Goal: Information Seeking & Learning: Learn about a topic

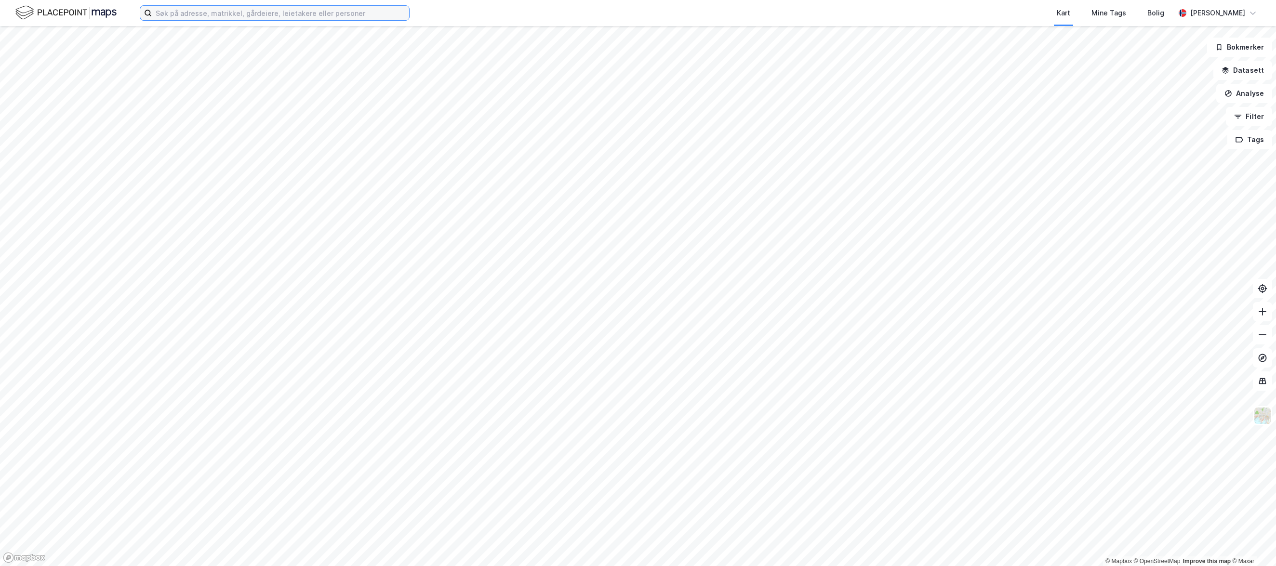
click at [315, 17] on input at bounding box center [280, 13] width 257 height 14
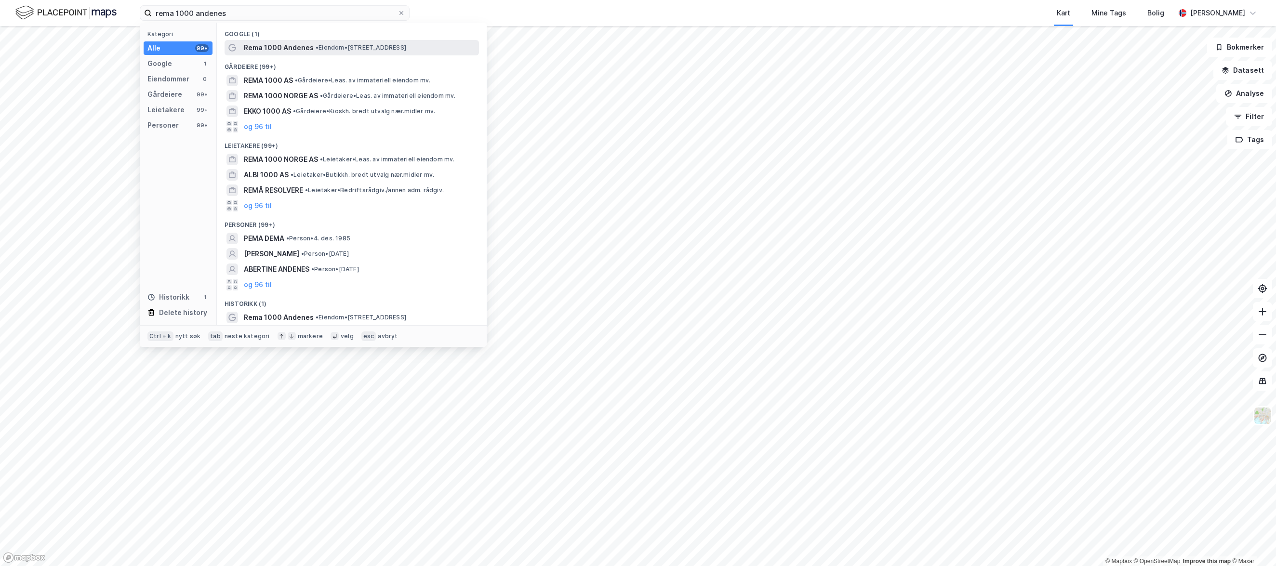
click at [288, 46] on span "Rema 1000 Andenes" at bounding box center [279, 48] width 70 height 12
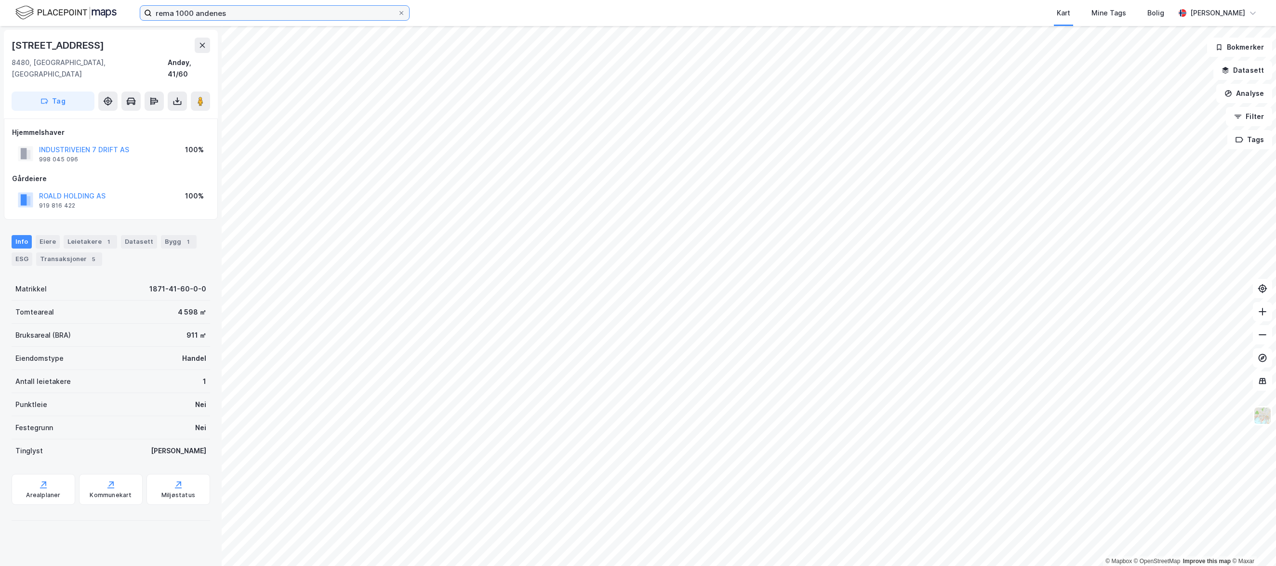
click at [292, 16] on input "rema 1000 andenes" at bounding box center [275, 13] width 246 height 14
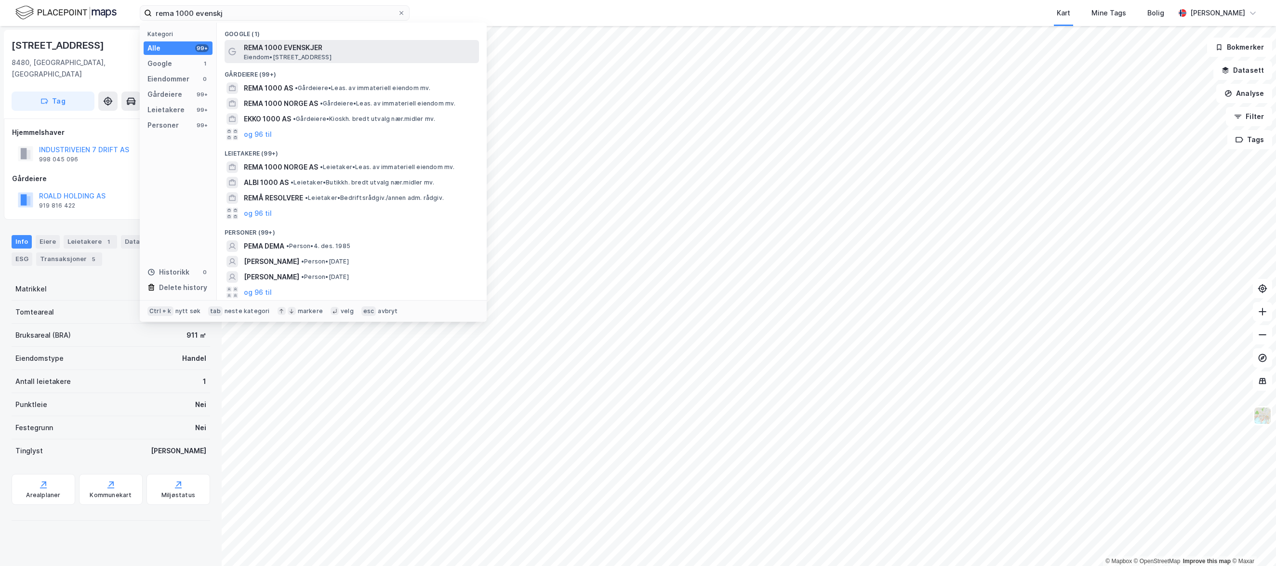
click at [312, 46] on span "REMA 1000 EVENSKJER" at bounding box center [359, 48] width 231 height 12
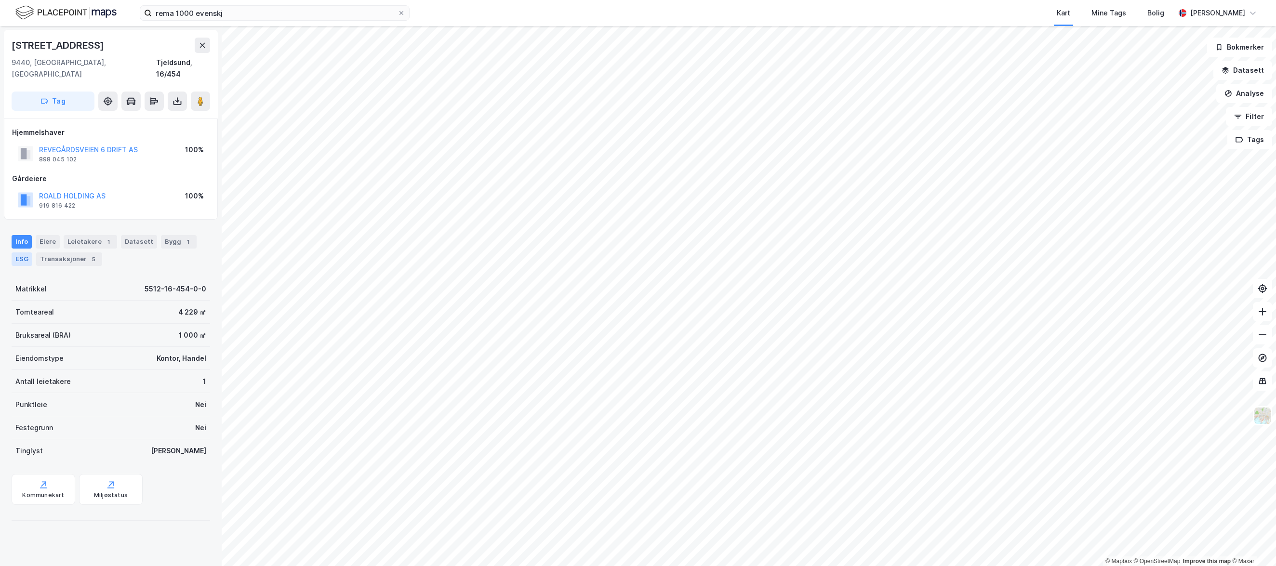
click at [17, 252] on div "ESG" at bounding box center [22, 258] width 21 height 13
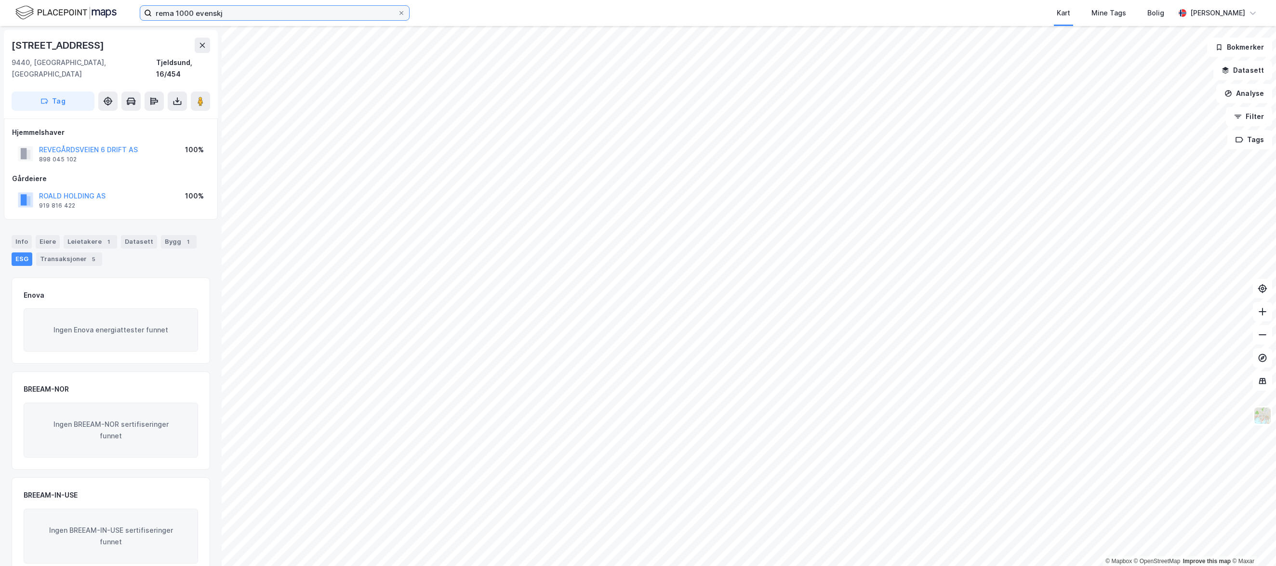
click at [232, 10] on input "rema 1000 evenskj" at bounding box center [275, 13] width 246 height 14
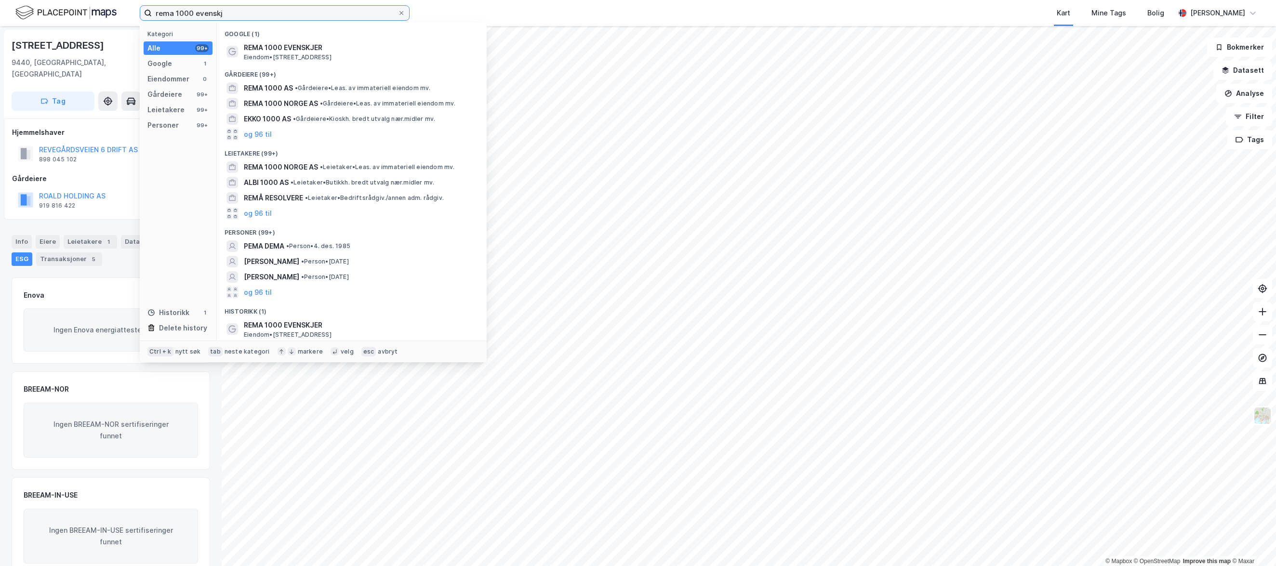
click at [228, 18] on input "rema 1000 evenskj" at bounding box center [275, 13] width 246 height 14
click at [230, 15] on input "rema 1000 evenskj" at bounding box center [275, 13] width 246 height 14
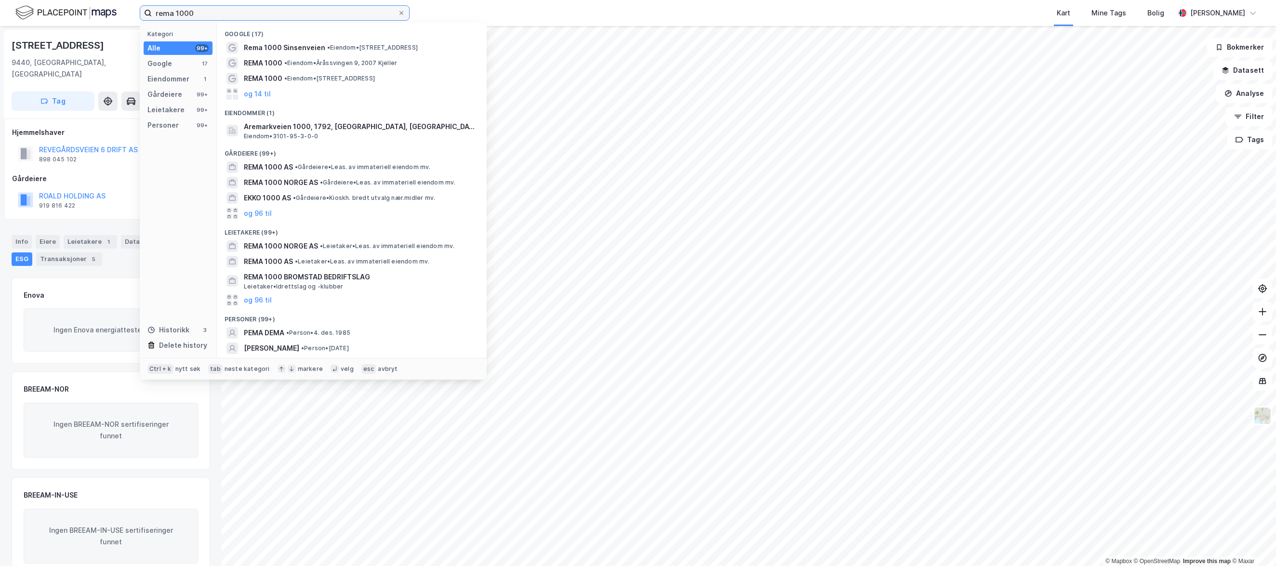
click at [312, 15] on input "rema 1000" at bounding box center [275, 13] width 246 height 14
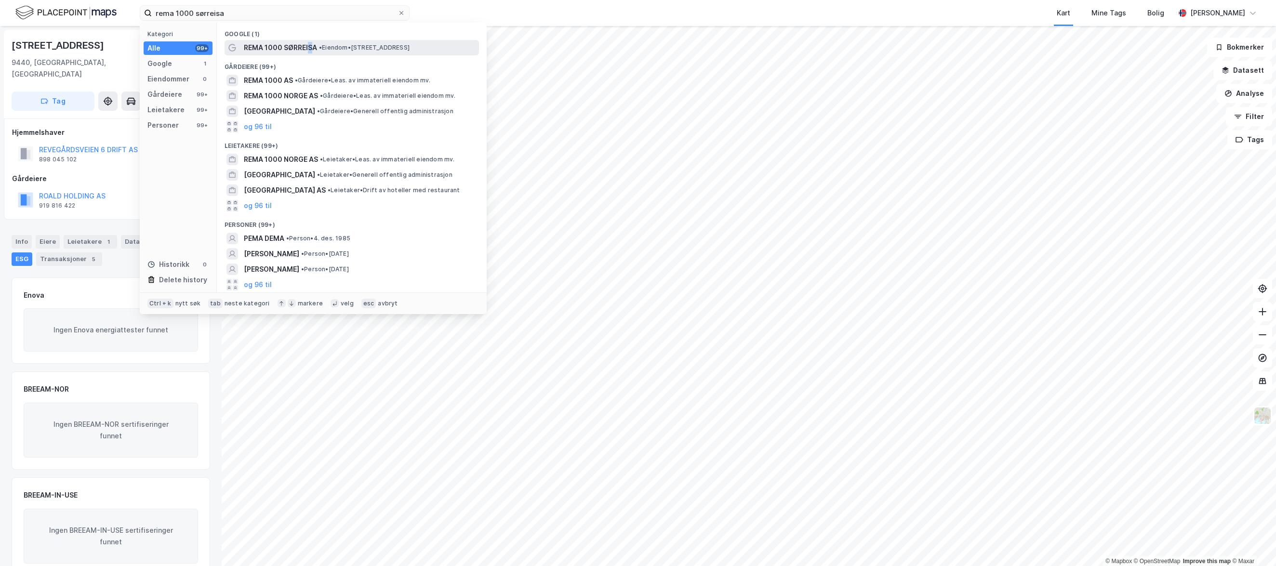
click at [310, 46] on span "REMA 1000 SØRREISA" at bounding box center [280, 48] width 73 height 12
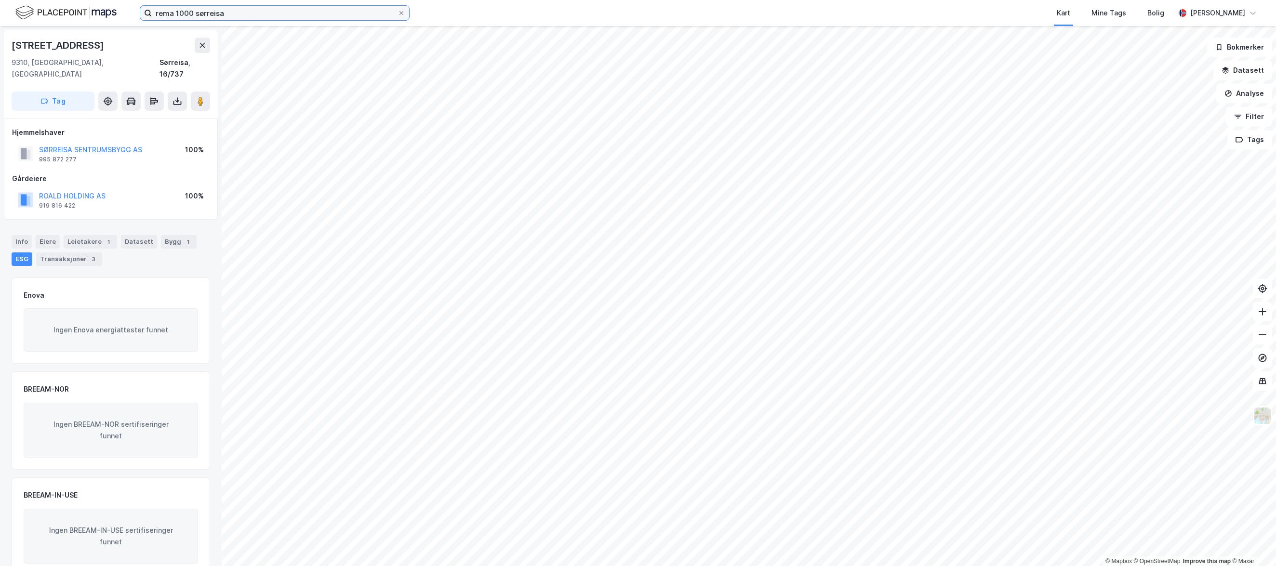
click at [233, 13] on input "rema 1000 sørreisa" at bounding box center [275, 13] width 246 height 14
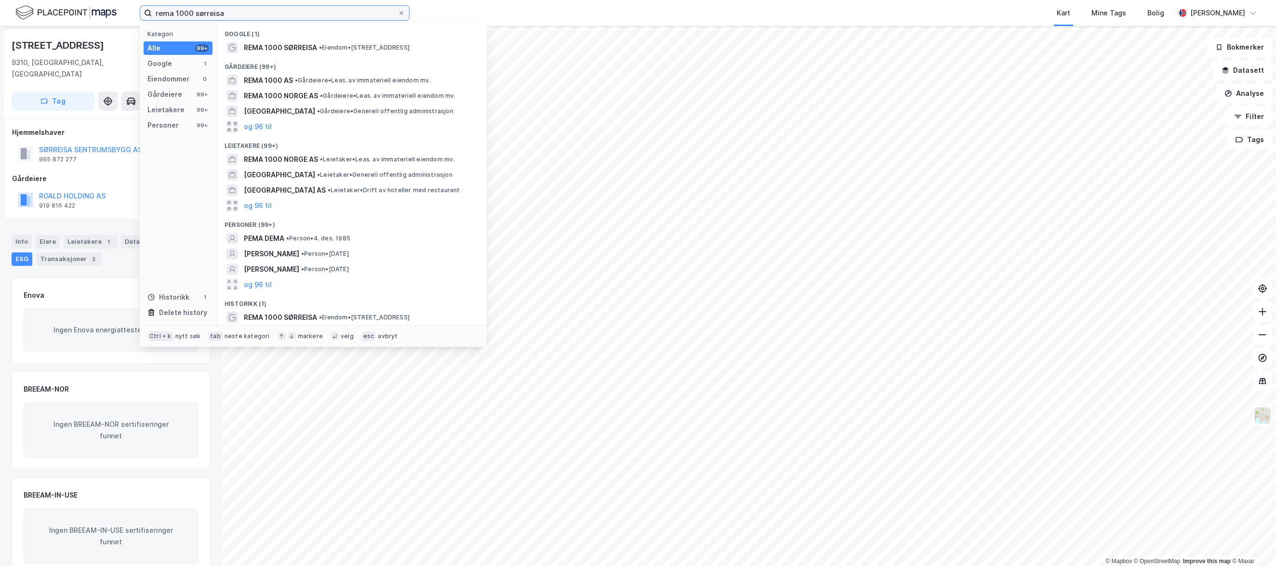
click at [233, 13] on input "rema 1000 sørreisa" at bounding box center [275, 13] width 246 height 14
type input "rema 1000 lakselv"
click at [267, 60] on div "Gårdeiere (99+)" at bounding box center [352, 63] width 270 height 17
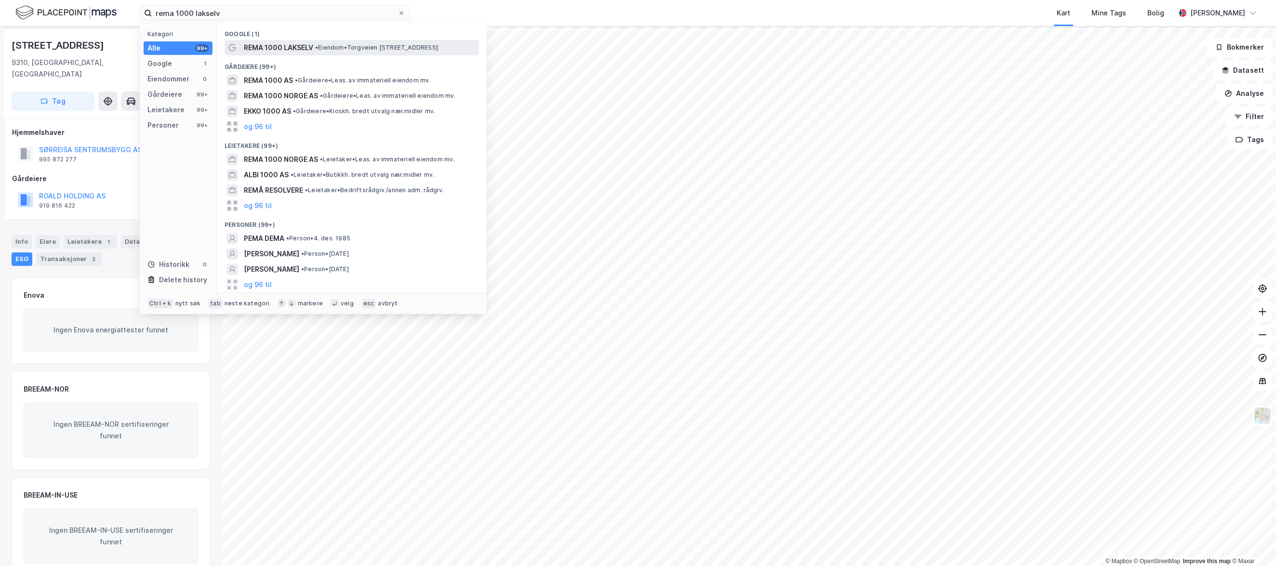
click at [274, 52] on span "REMA 1000 LAKSELV" at bounding box center [278, 48] width 69 height 12
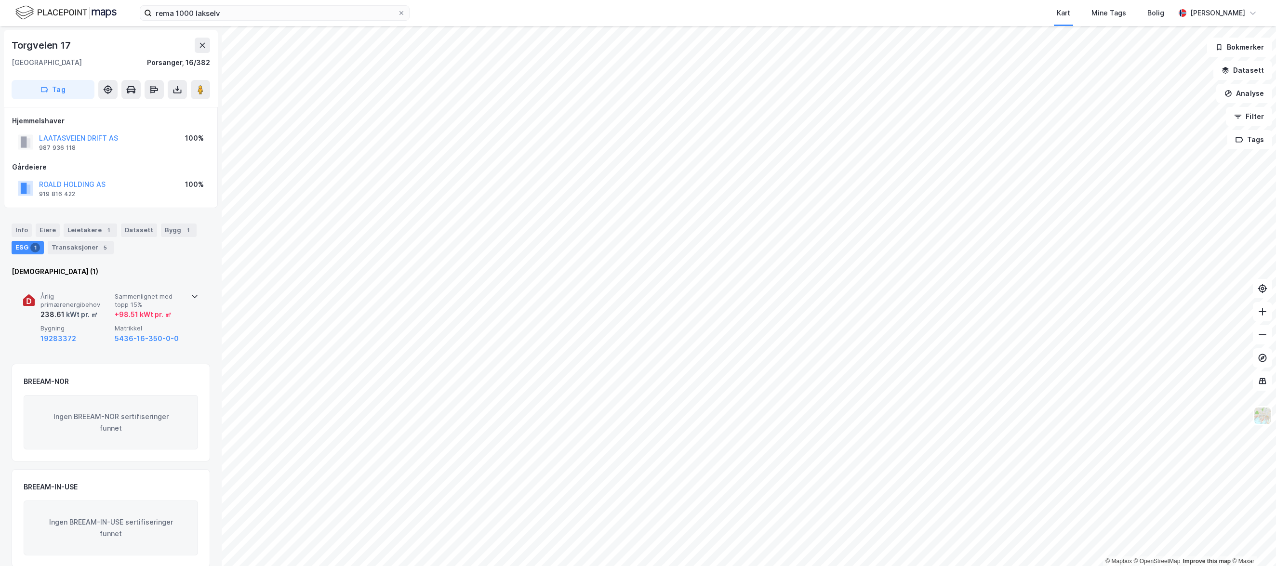
click at [95, 323] on div "Årlig primærenergibehov 238.61 kWt pr. ㎡ Sammenlignet med topp 15% + 98.51 kWt …" at bounding box center [112, 318] width 145 height 52
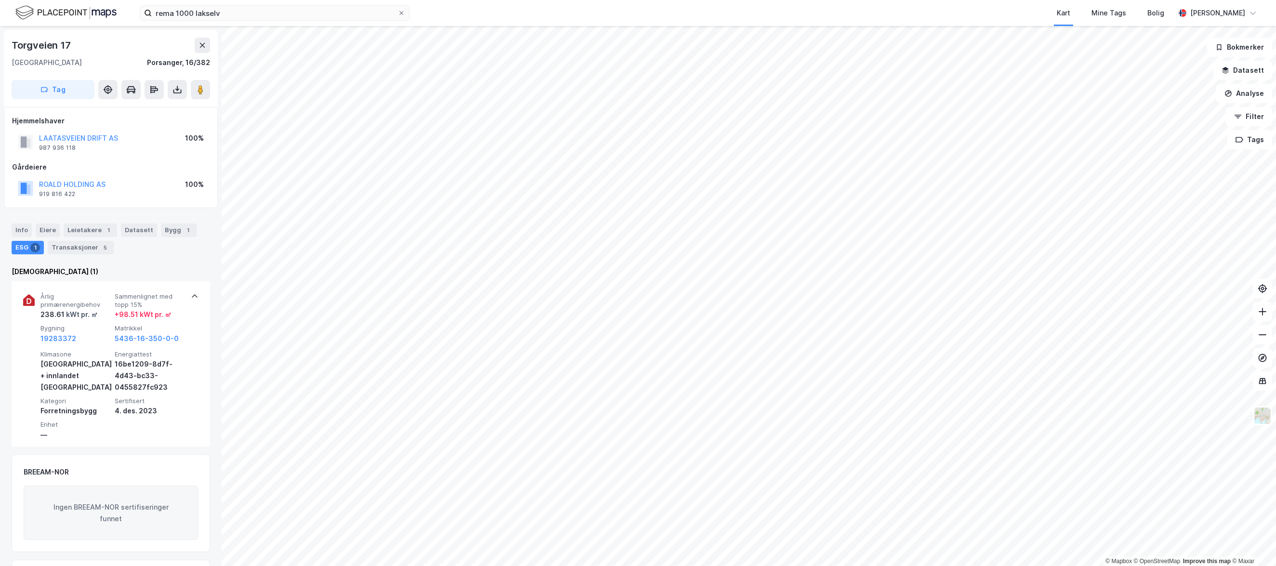
drag, startPoint x: 142, startPoint y: 269, endPoint x: 138, endPoint y: 250, distance: 19.2
click at [142, 269] on div "Enova (1)" at bounding box center [111, 272] width 199 height 12
click at [84, 232] on div "Leietakere 1" at bounding box center [90, 230] width 53 height 13
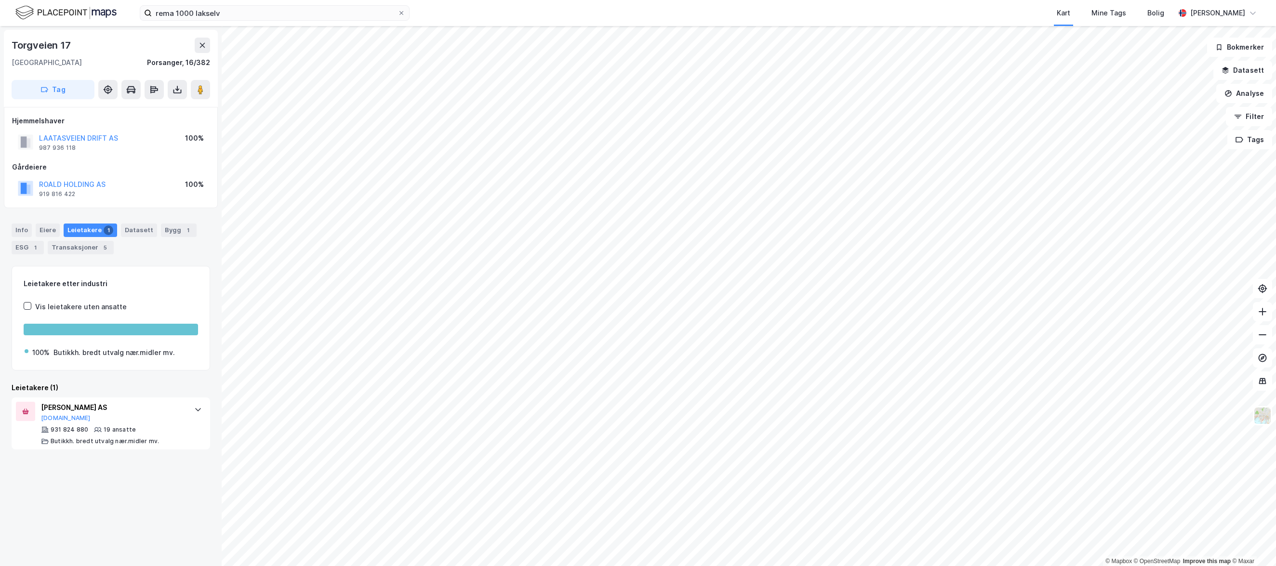
drag, startPoint x: 159, startPoint y: 235, endPoint x: 153, endPoint y: 235, distance: 6.7
click at [153, 235] on div "Info Eiere Leietakere 1 Datasett Bygg 1 ESG 1 Transaksjoner 5" at bounding box center [111, 239] width 199 height 31
click at [171, 236] on div "Bygg 1" at bounding box center [179, 230] width 36 height 13
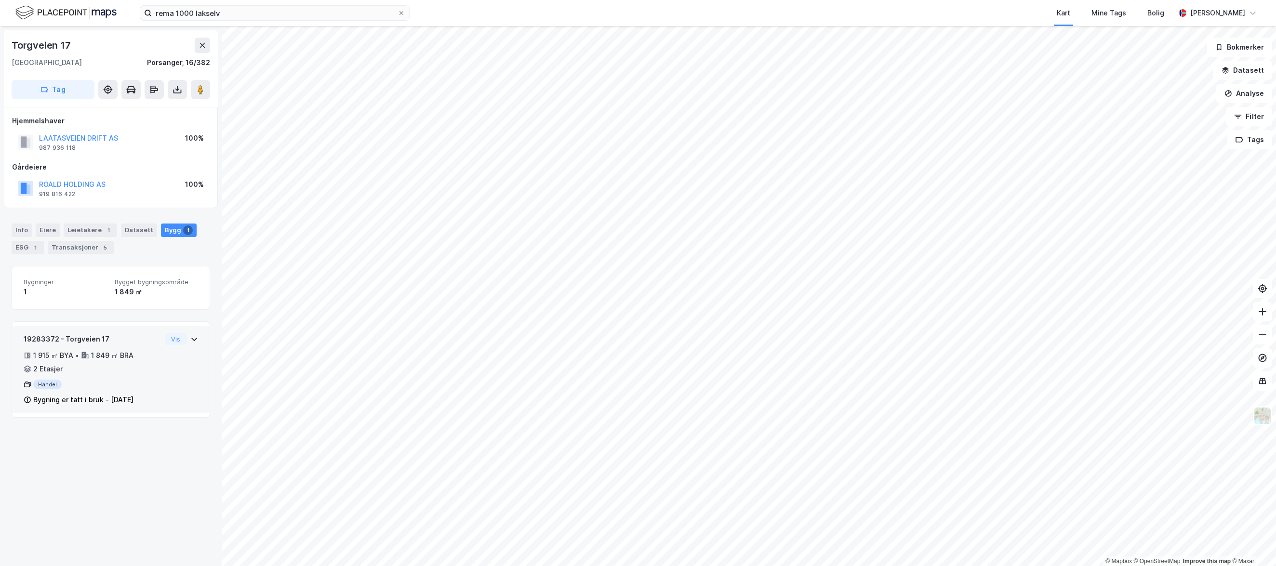
click at [193, 339] on div "19283372 - Torgveien 17 1 915 ㎡ BYA • 1 849 ㎡ BRA • 2 Etasjer Handel Bygning er…" at bounding box center [111, 370] width 198 height 88
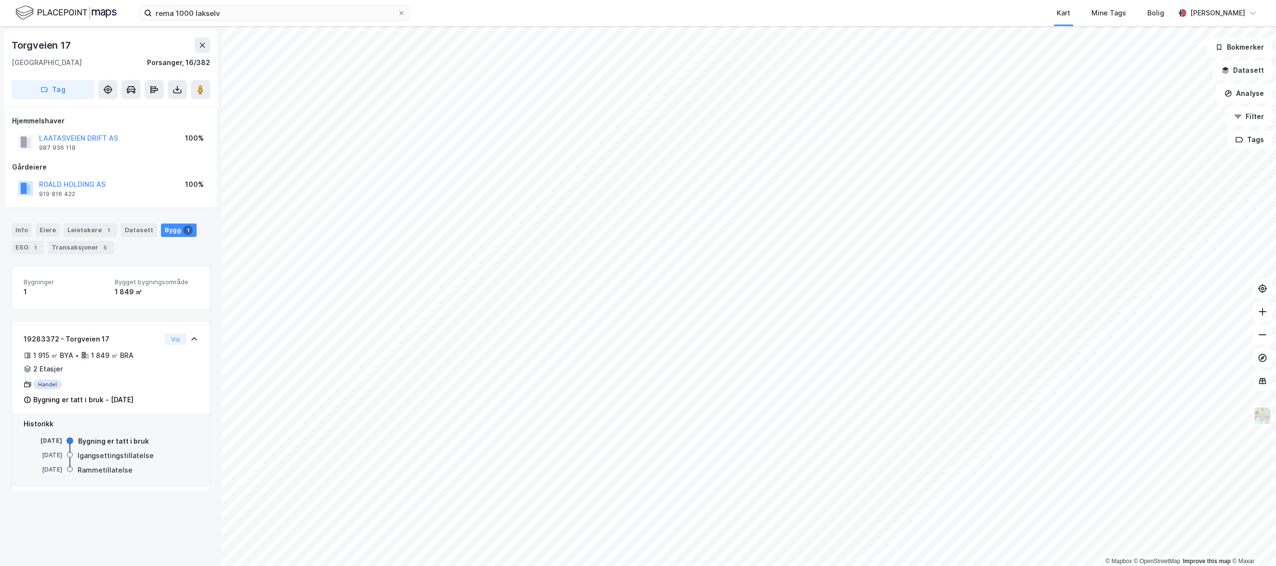
click at [160, 267] on div "Bygninger 1 Bygget bygningsområde 1 849 ㎡" at bounding box center [111, 288] width 199 height 44
click at [29, 254] on div "Info Eiere Leietakere 1 Datasett Bygg 1 ESG 1 Transaksjoner 5" at bounding box center [111, 235] width 222 height 46
click at [29, 251] on div "ESG 1" at bounding box center [28, 247] width 32 height 13
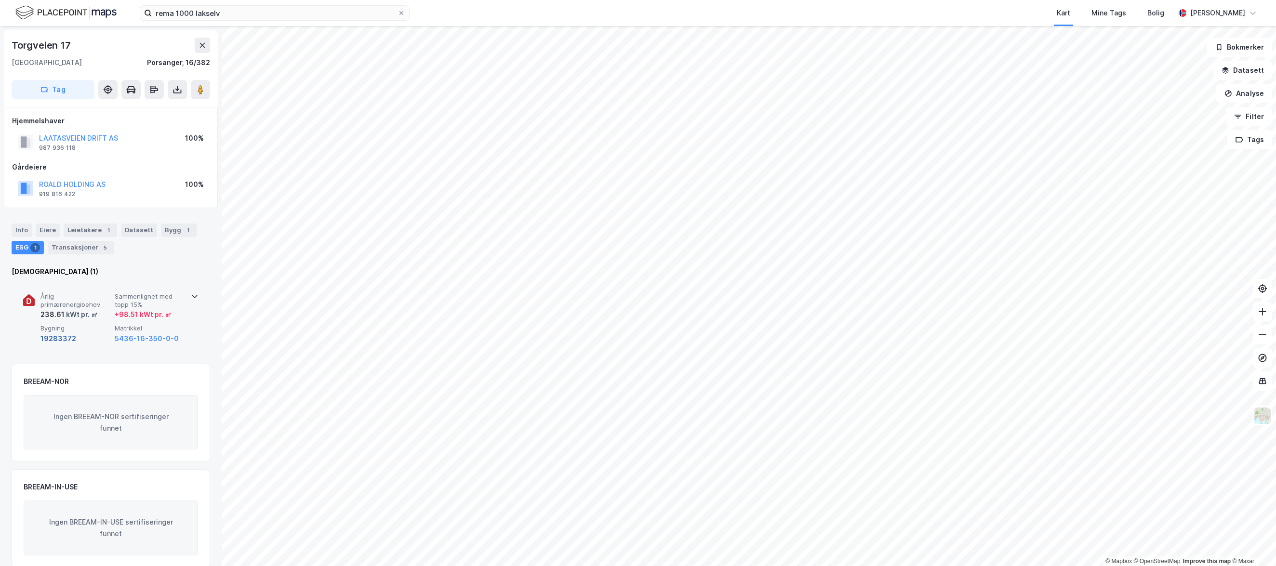
click at [67, 340] on button "19283372" at bounding box center [58, 339] width 36 height 12
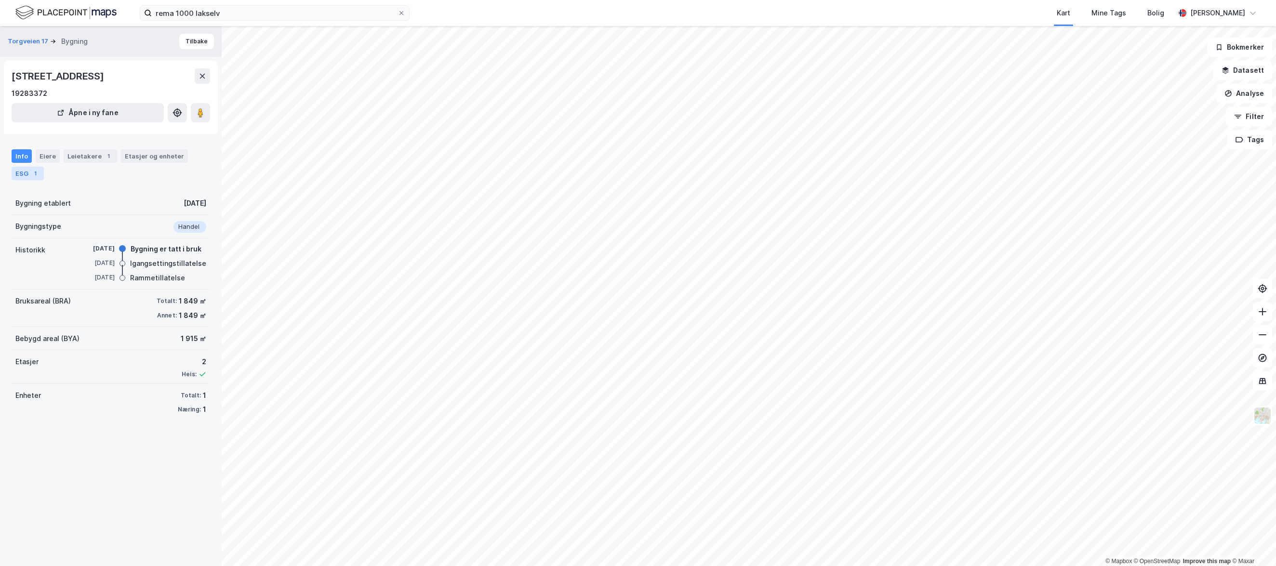
click at [38, 173] on div "1" at bounding box center [35, 174] width 10 height 10
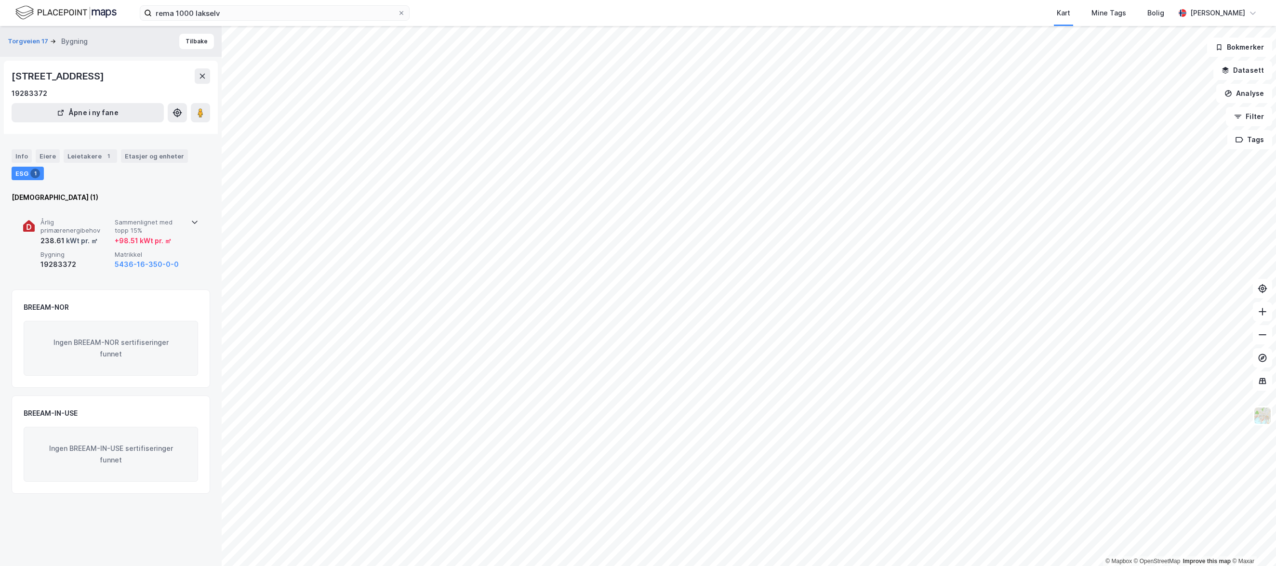
click at [97, 247] on div "Årlig primærenergibehov 238.61 kWt pr. ㎡ Sammenlignet med topp 15% + 98.51 kWt …" at bounding box center [112, 244] width 145 height 52
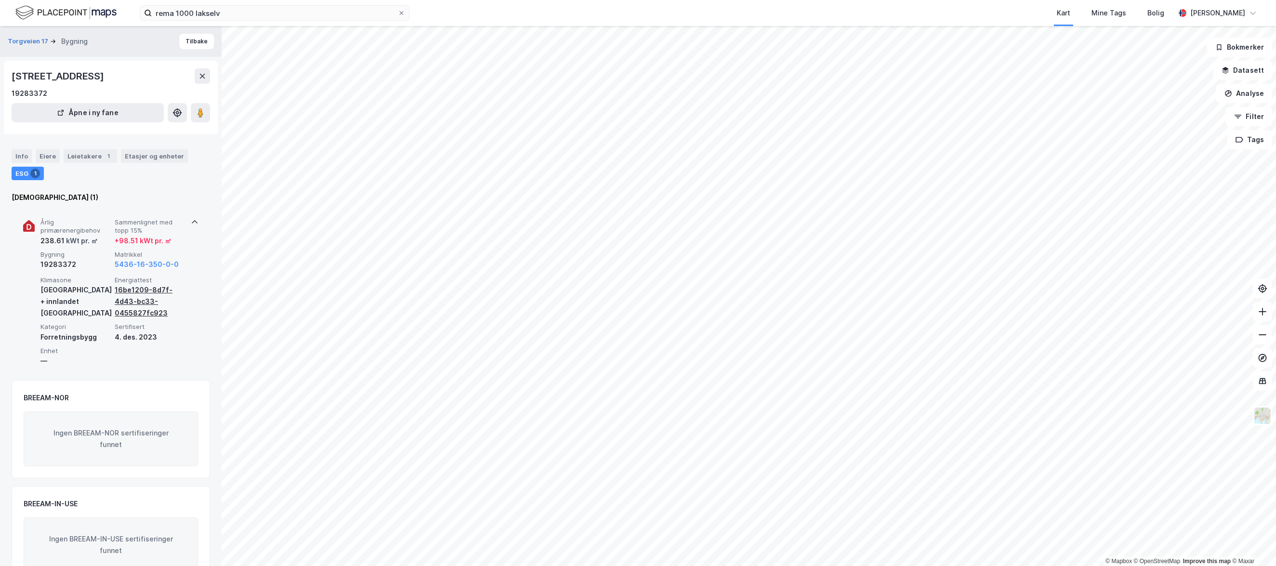
click at [120, 291] on div "16be1209-8d7f-4d43-bc33-0455827fc923" at bounding box center [150, 301] width 70 height 35
click at [137, 293] on div "16be1209-8d7f-4d43-bc33-0455827fc923" at bounding box center [150, 301] width 70 height 35
click at [138, 264] on button "5436-16-350-0-0" at bounding box center [147, 265] width 64 height 12
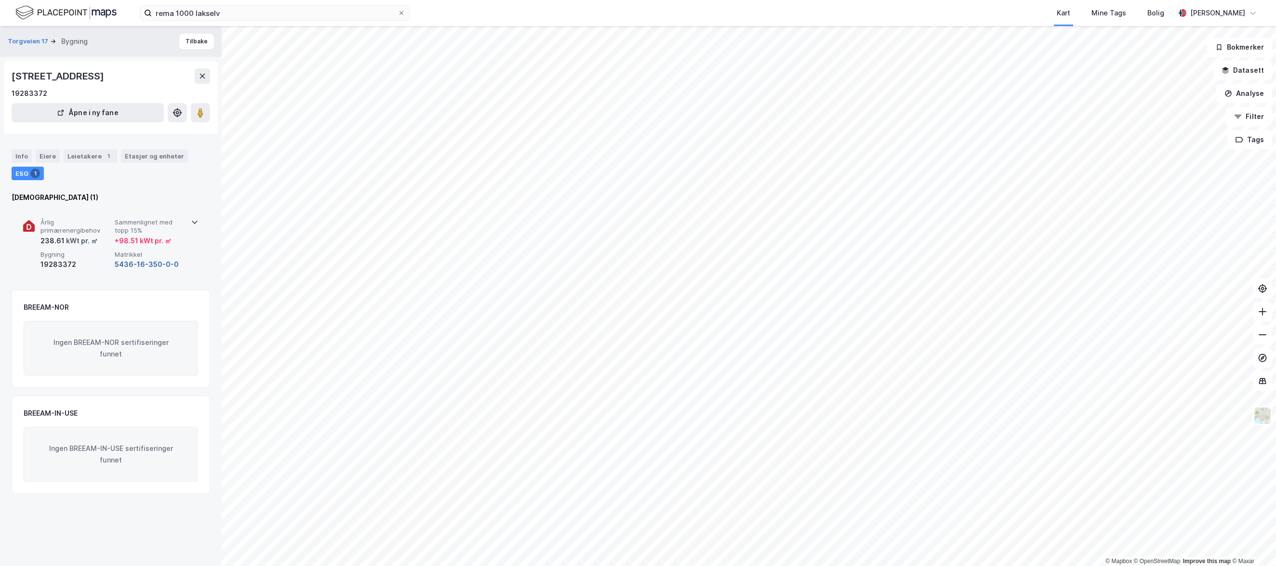
click at [138, 264] on button "5436-16-350-0-0" at bounding box center [147, 265] width 64 height 12
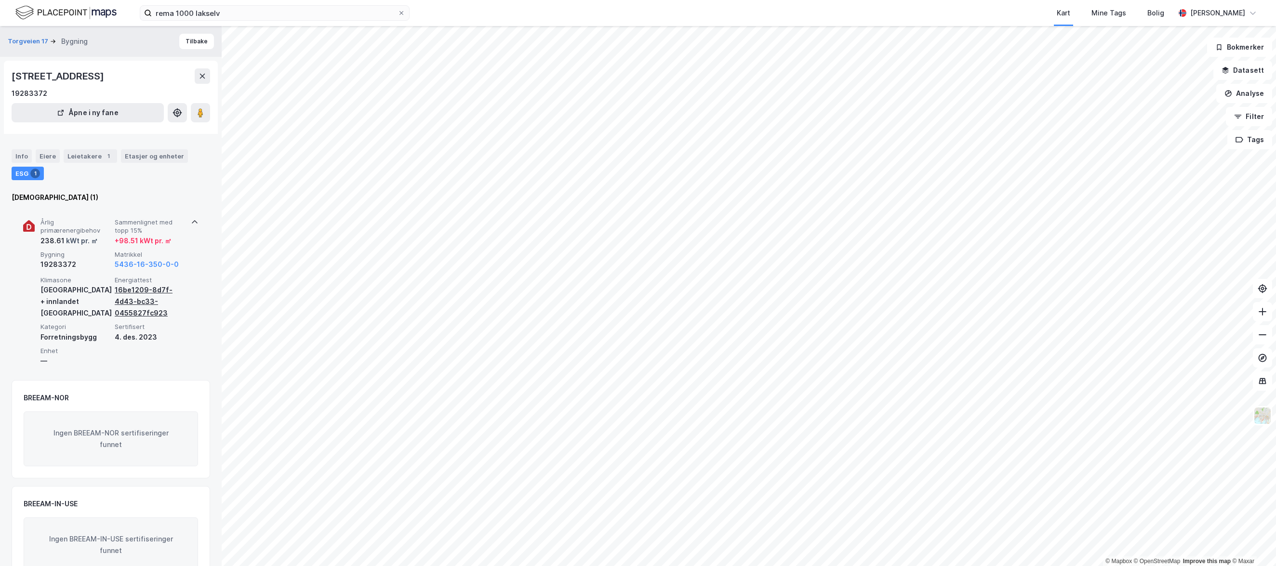
click at [123, 311] on div "16be1209-8d7f-4d43-bc33-0455827fc923" at bounding box center [150, 301] width 70 height 35
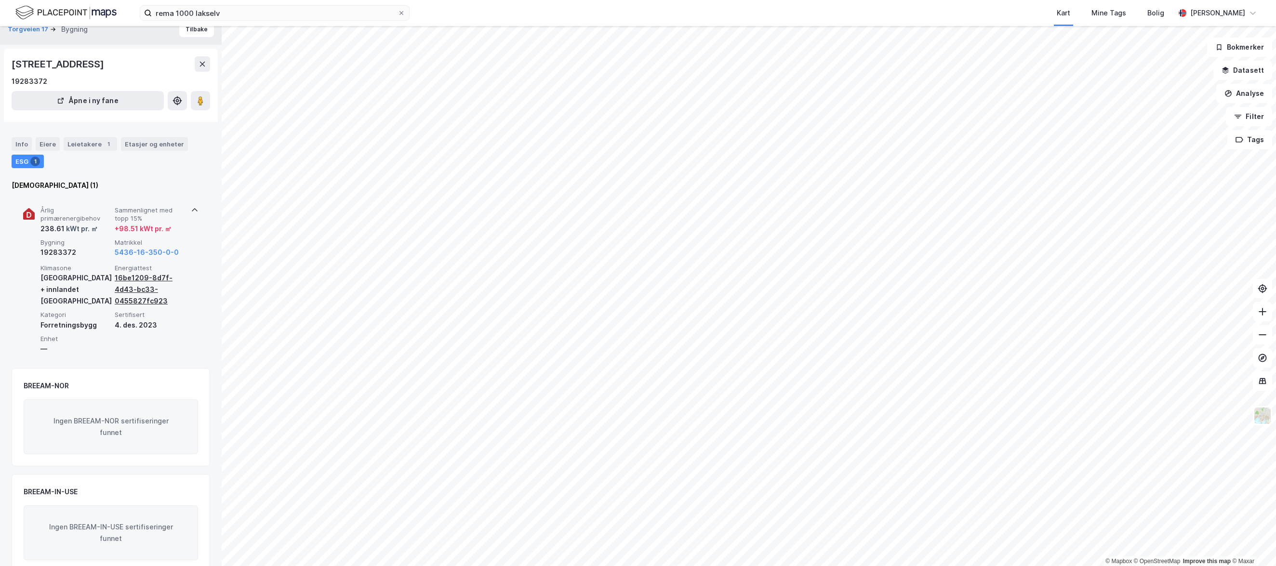
scroll to position [30, 0]
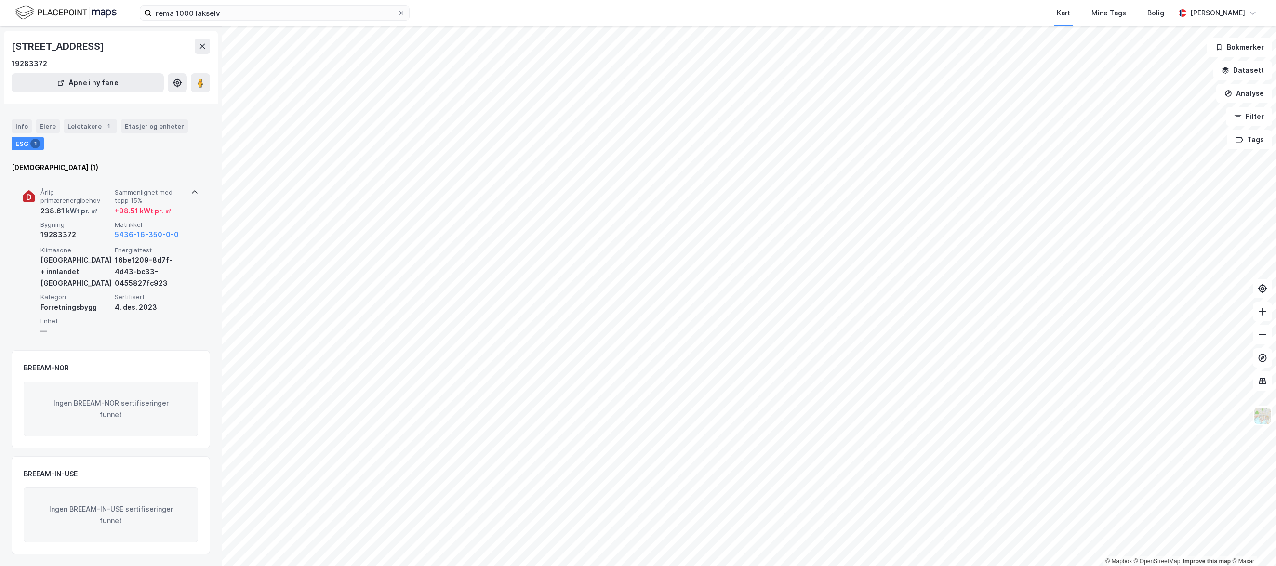
click at [59, 233] on div "19283372" at bounding box center [75, 235] width 70 height 12
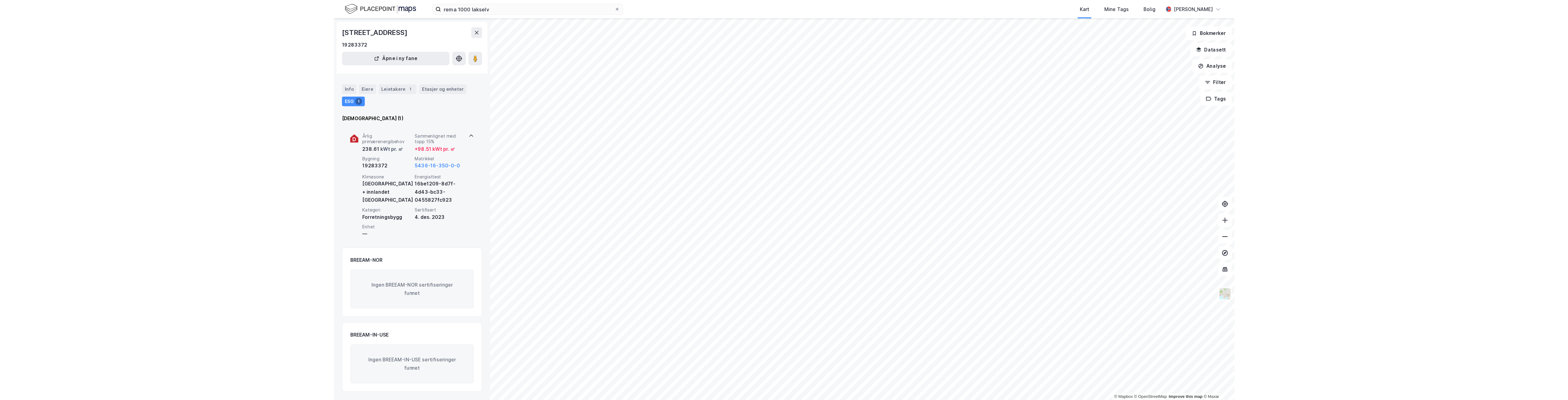
scroll to position [0, 0]
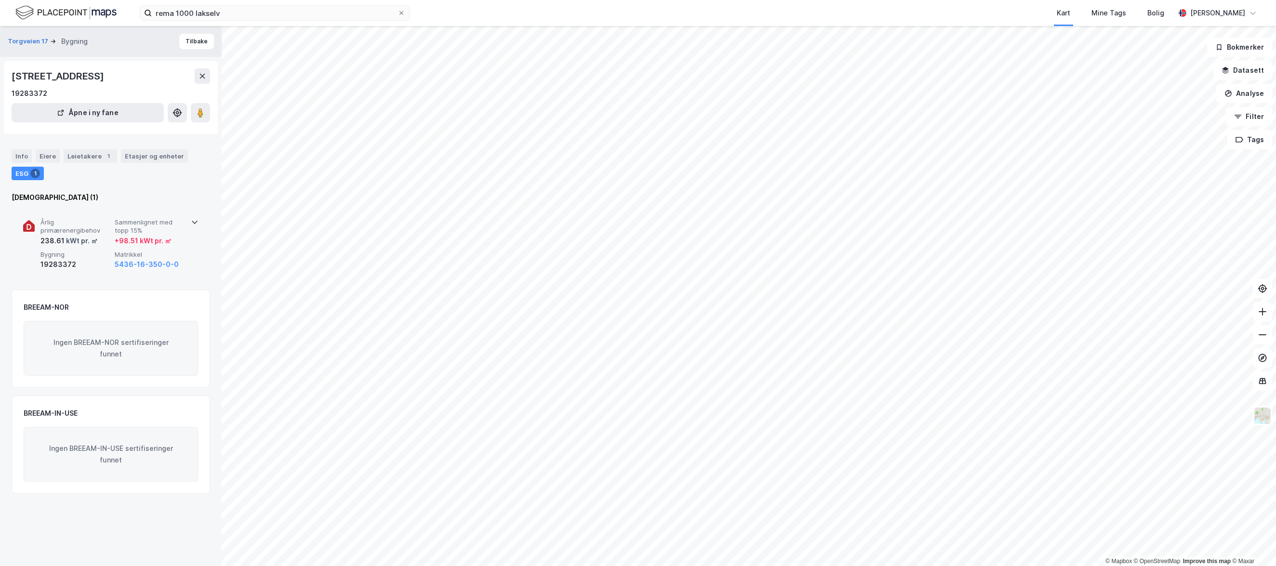
click at [66, 241] on div "kWt pr. ㎡" at bounding box center [81, 241] width 33 height 12
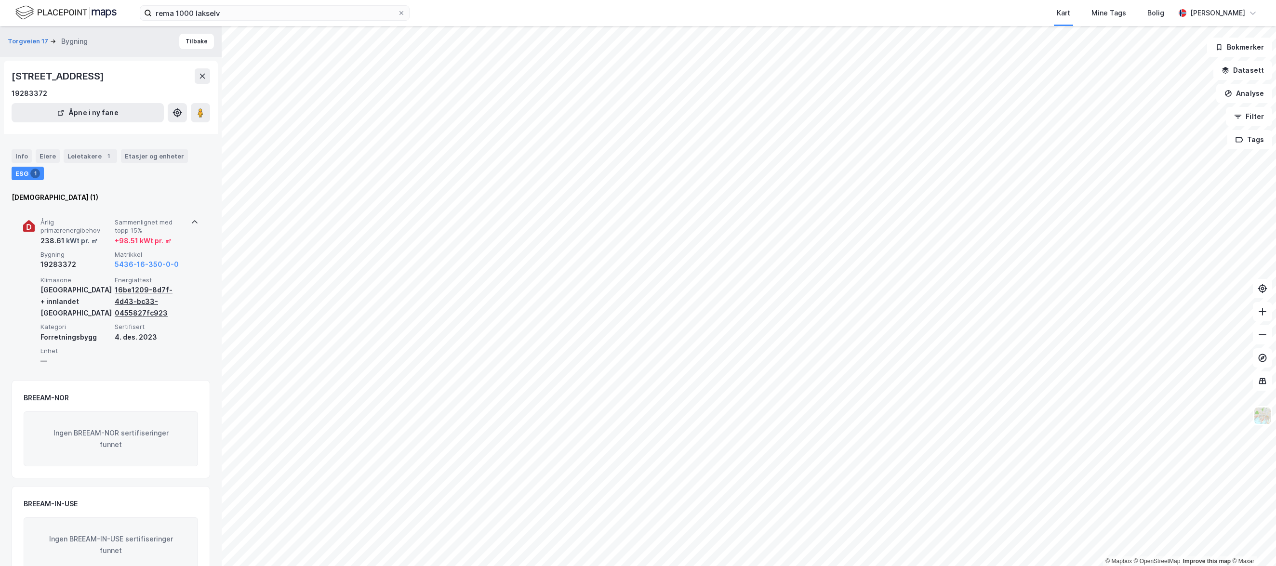
click at [141, 303] on div "16be1209-8d7f-4d43-bc33-0455827fc923" at bounding box center [150, 301] width 70 height 35
drag, startPoint x: 168, startPoint y: 315, endPoint x: 116, endPoint y: 291, distance: 57.3
click at [116, 291] on div "16be1209-8d7f-4d43-bc33-0455827fc923" at bounding box center [150, 301] width 70 height 35
copy div "16be1209-8d7f-4d43-bc33-0455827fc923"
